Goal: Connect with others: Connect with others

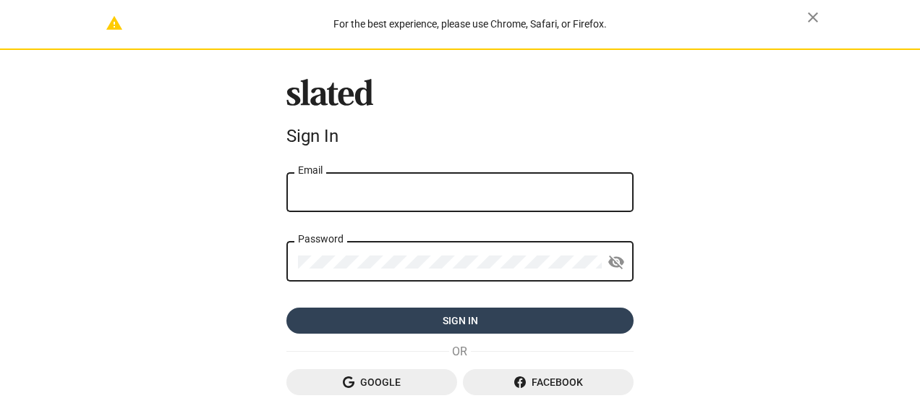
type input "mluvnluv@gmail.com"
click at [455, 315] on span "Sign in" at bounding box center [460, 320] width 324 height 26
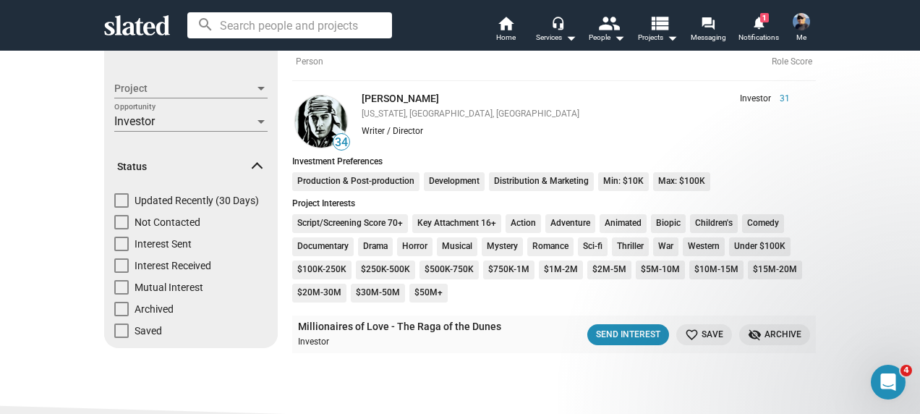
click at [692, 334] on mat-icon "favorite_border" at bounding box center [692, 335] width 14 height 14
click at [603, 331] on div "Send Interest" at bounding box center [622, 334] width 64 height 15
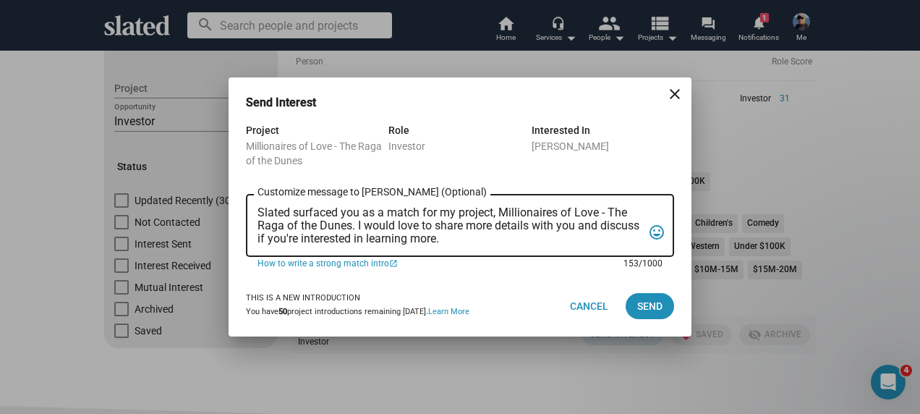
drag, startPoint x: 486, startPoint y: 242, endPoint x: 234, endPoint y: 212, distance: 253.5
click at [234, 212] on div "Project Millionaires of Love - The Raga of the Dunes Role Investor Interested I…" at bounding box center [460, 199] width 463 height 154
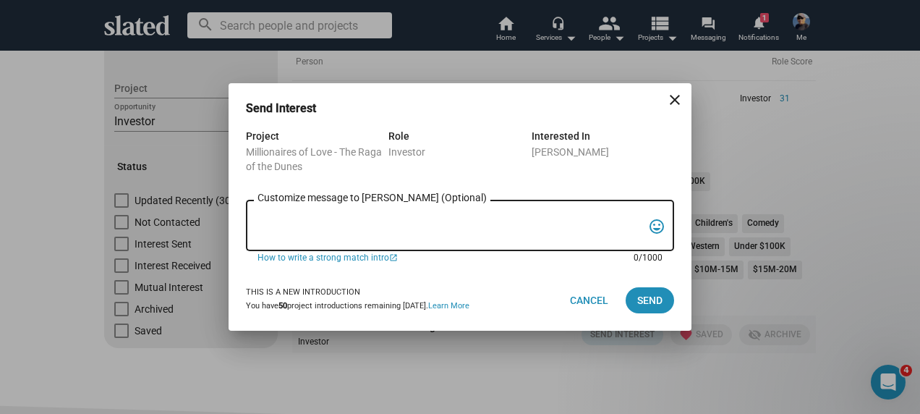
paste textarea "Oct-25 Nov-25 Dec-25 Complete Accounting Validations Completion of Cycle Build …"
type textarea "Oct-25 Nov-25 Dec-25 Complete Accounting Validations Completion of Cycle Build …"
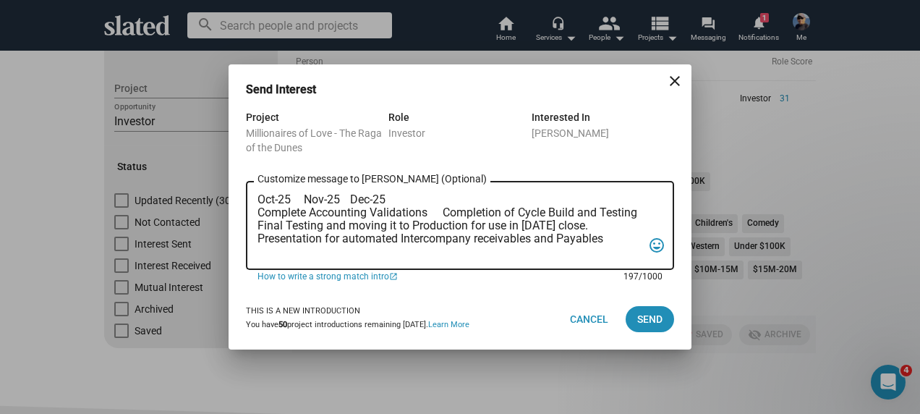
drag, startPoint x: 611, startPoint y: 239, endPoint x: 226, endPoint y: 198, distance: 387.2
click at [226, 198] on div "Send Interest close Project Millionaires of Love - The Raga of the Dunes Role I…" at bounding box center [460, 207] width 920 height 414
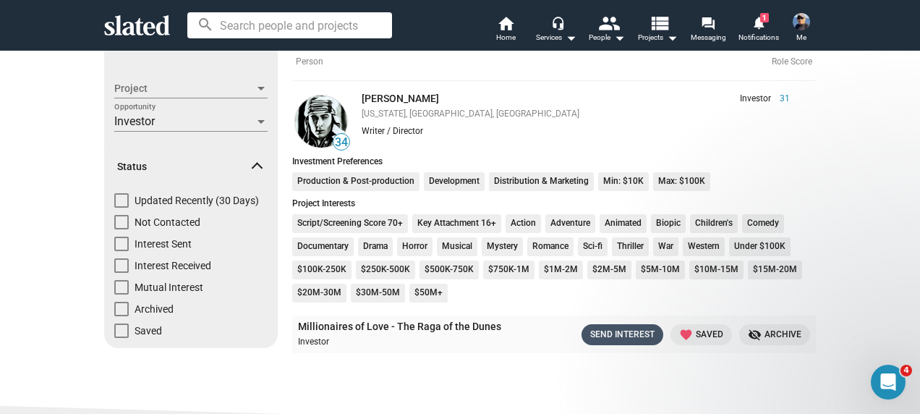
click at [614, 332] on div "Send Interest" at bounding box center [622, 334] width 64 height 15
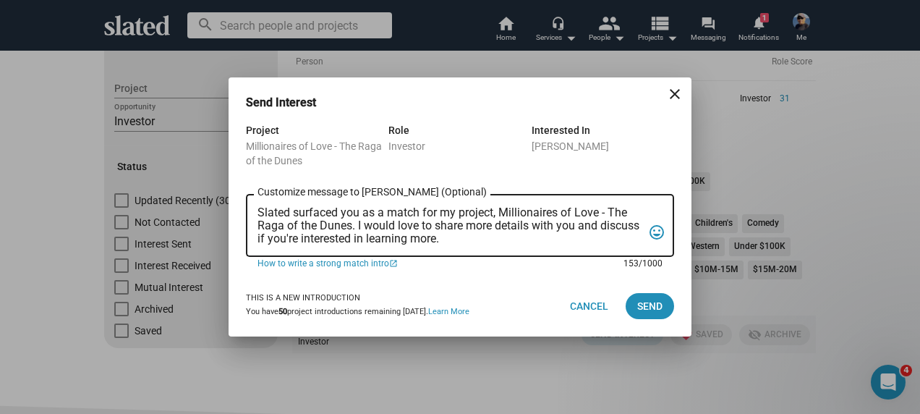
drag, startPoint x: 501, startPoint y: 237, endPoint x: 253, endPoint y: 143, distance: 265.0
click at [253, 143] on form "Project Millionaires of Love - The Raga of the Dunes Role Investor Interested I…" at bounding box center [460, 199] width 428 height 154
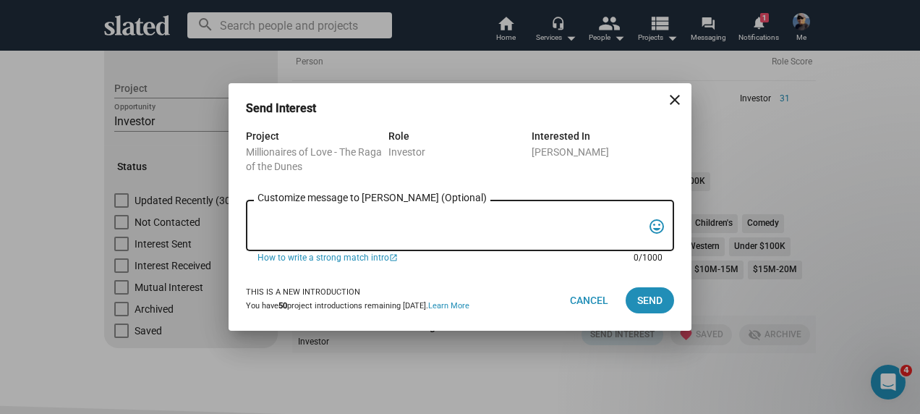
paste textarea "Greetings [PERSON_NAME], since you like unique and powerful projects, Slated su…"
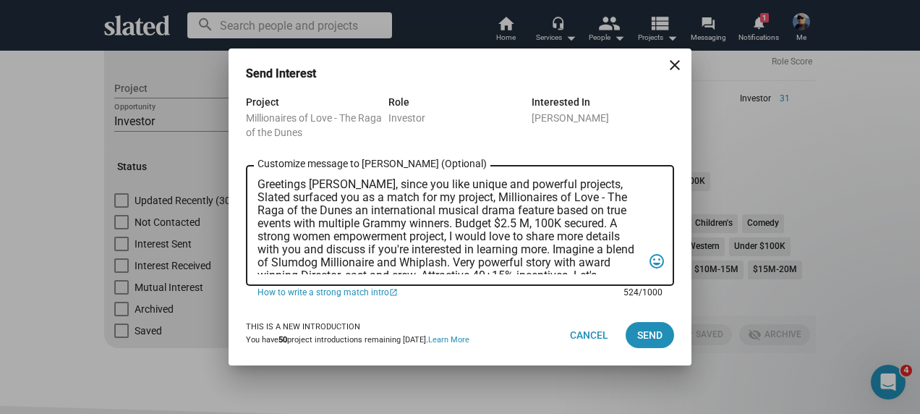
click at [334, 187] on textarea "Greetings [PERSON_NAME], since you like unique and powerful projects, Slated su…" at bounding box center [450, 226] width 385 height 96
click at [457, 223] on textarea "Greetings [PERSON_NAME], since you like unique and powerful projects, Slated su…" at bounding box center [450, 226] width 385 height 96
type textarea "Greetings [PERSON_NAME], since you like unique and powerful projects, Slated su…"
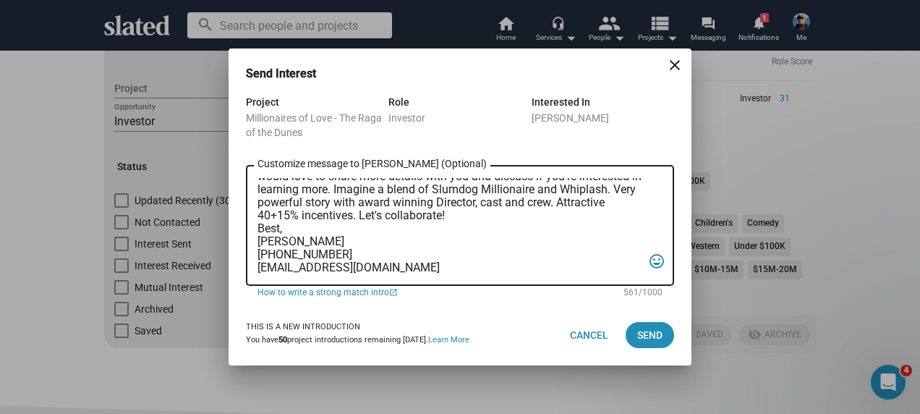
click at [514, 61] on mat-dialog-container "Send Interest close Project Millionaires of Love - The Raga of the Dunes Role I…" at bounding box center [460, 206] width 463 height 316
click at [647, 337] on span "Send" at bounding box center [649, 335] width 25 height 26
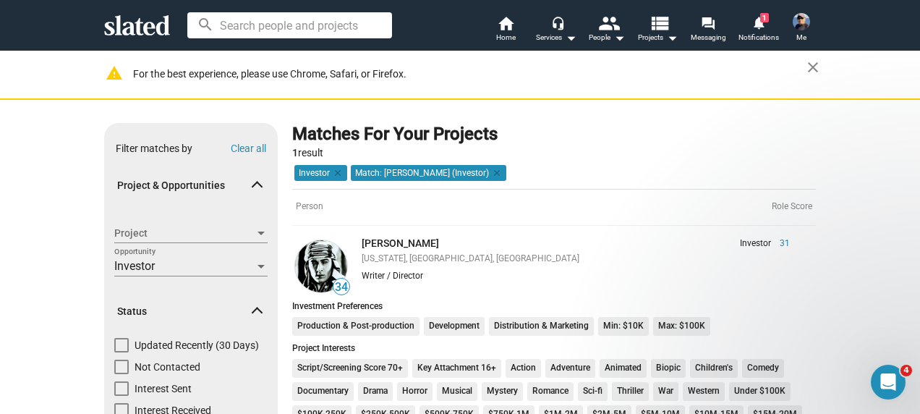
scroll to position [0, 0]
